Goal: Find specific page/section: Find specific page/section

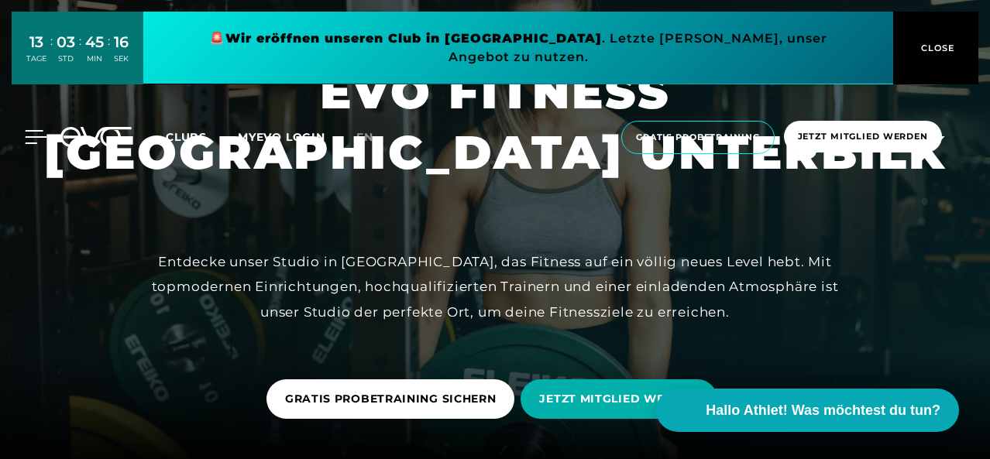
click at [33, 130] on icon at bounding box center [36, 137] width 22 height 14
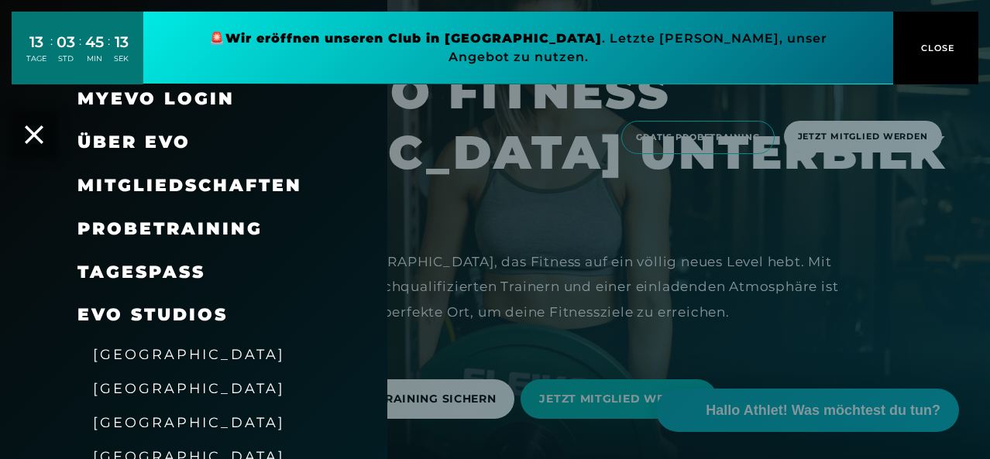
click at [157, 186] on span "Mitgliedschaften" at bounding box center [189, 185] width 225 height 21
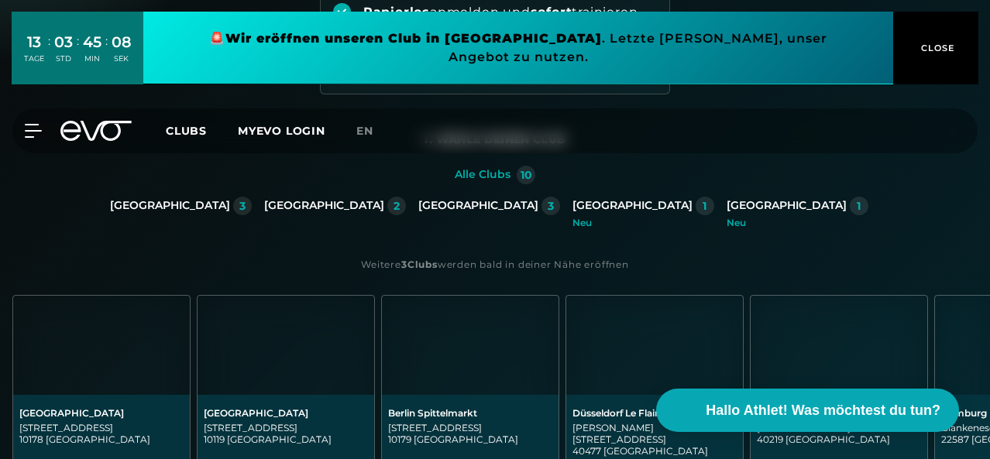
scroll to position [310, 0]
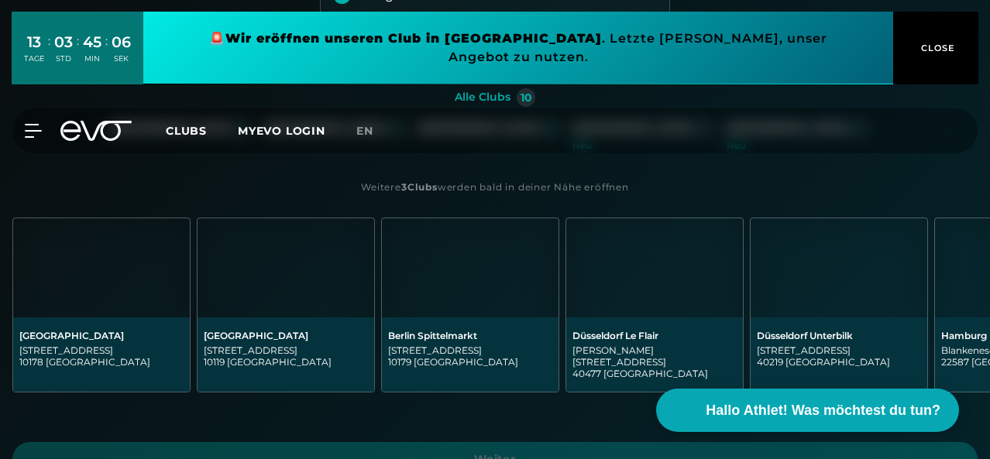
click at [264, 136] on div "[GEOGRAPHIC_DATA]" at bounding box center [324, 129] width 120 height 14
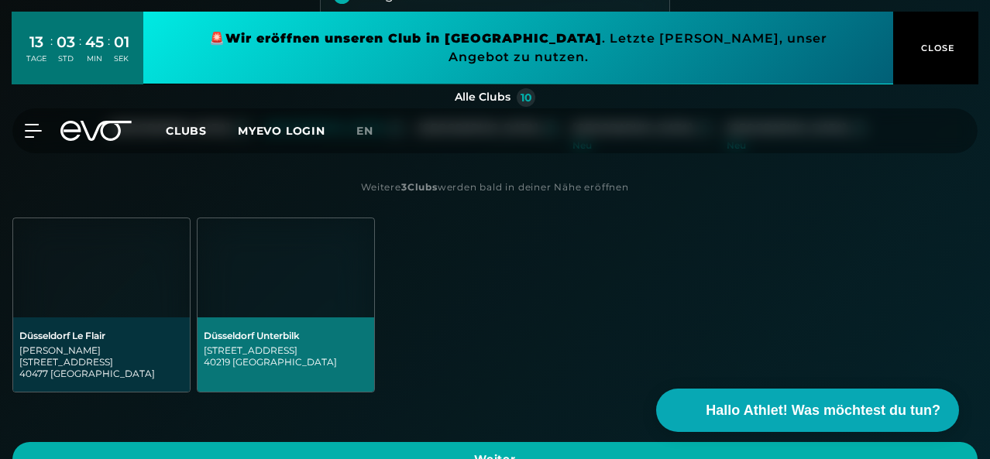
click at [368, 368] on div "[STREET_ADDRESS]" at bounding box center [286, 356] width 164 height 23
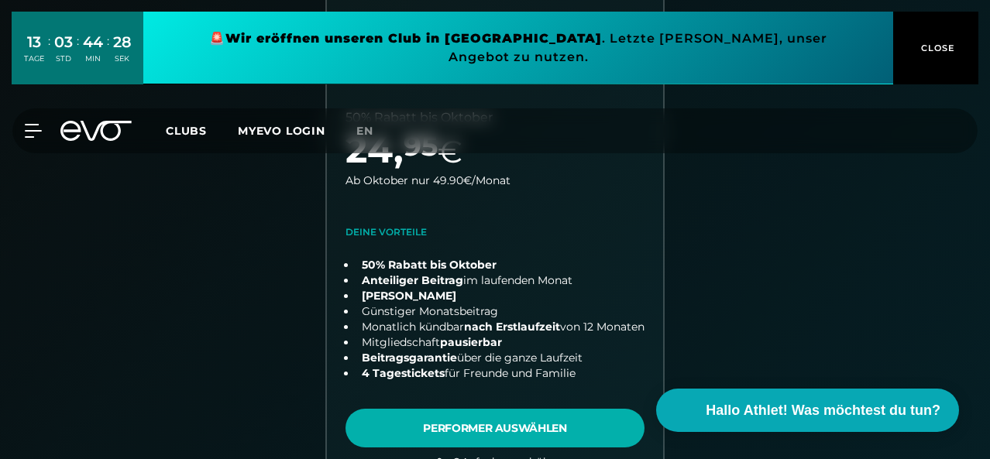
scroll to position [559, 0]
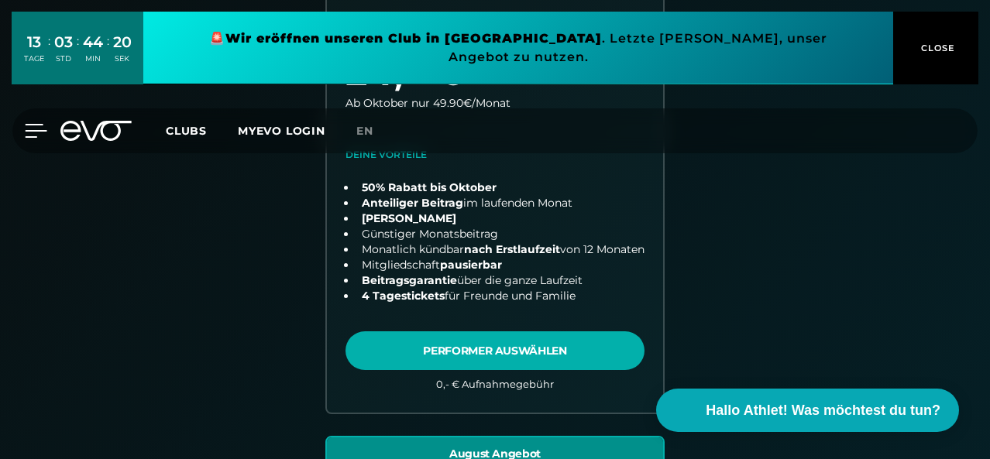
click at [33, 124] on icon at bounding box center [36, 131] width 22 height 14
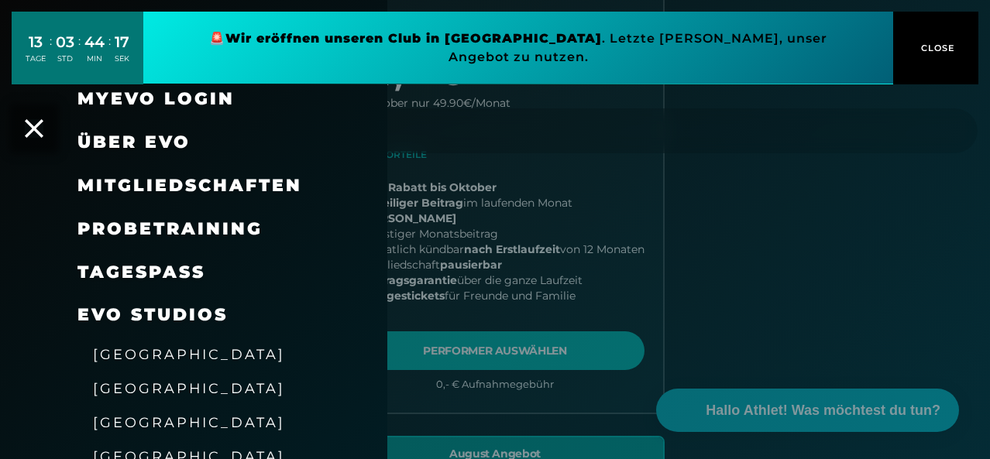
click at [154, 357] on span "[GEOGRAPHIC_DATA]" at bounding box center [189, 354] width 192 height 16
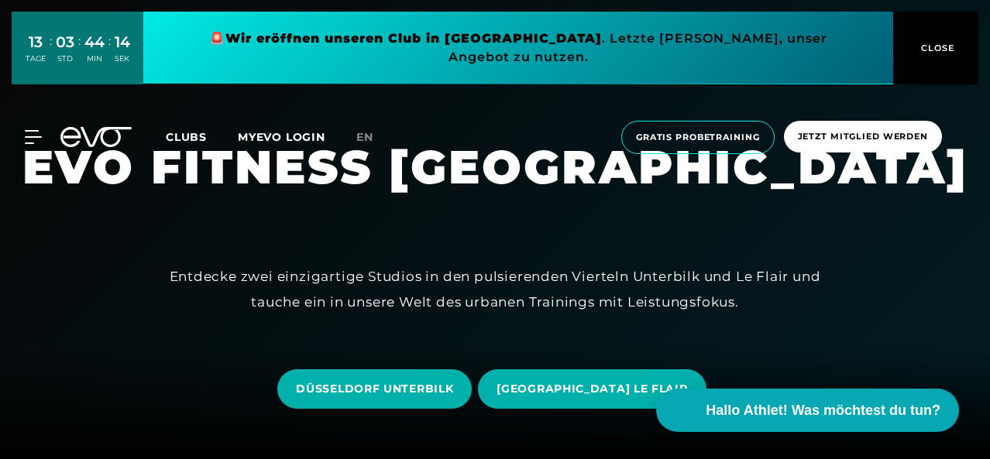
scroll to position [77, 0]
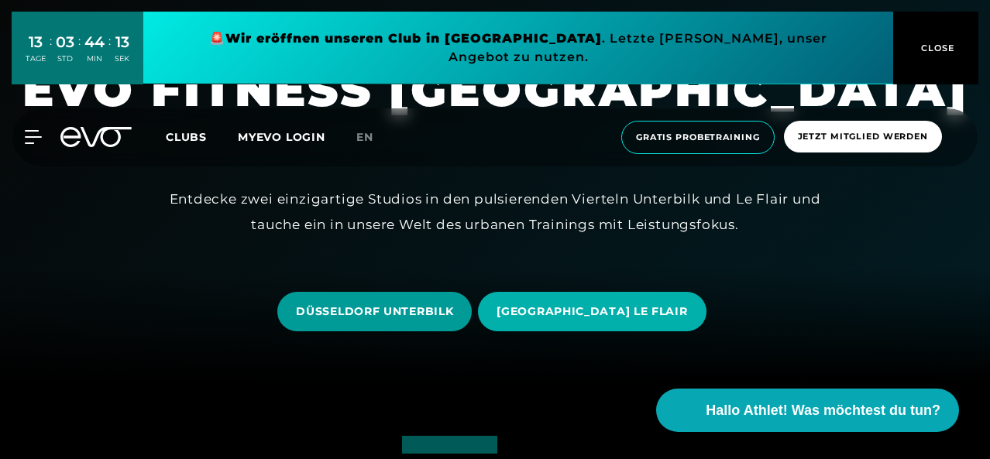
click at [389, 297] on span "DÜSSELDORF UNTERBILK" at bounding box center [374, 312] width 194 height 40
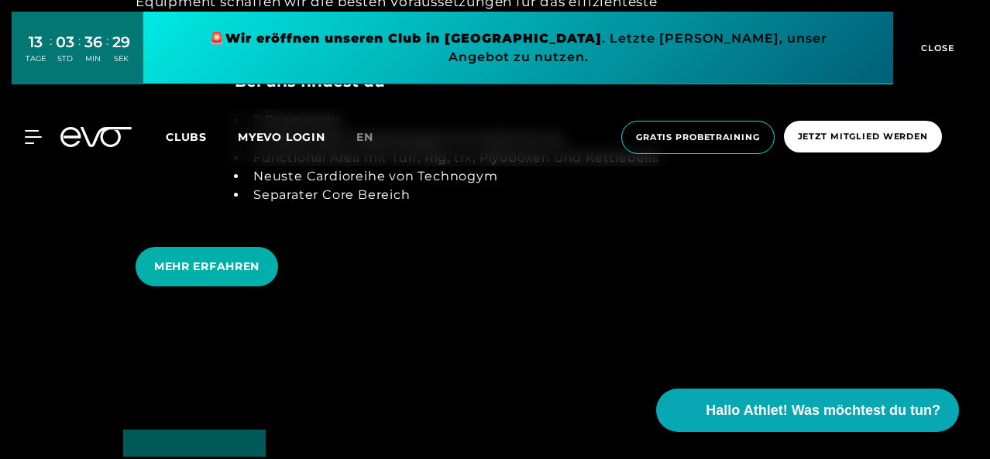
scroll to position [3022, 0]
